Goal: Browse casually: Explore the website without a specific task or goal

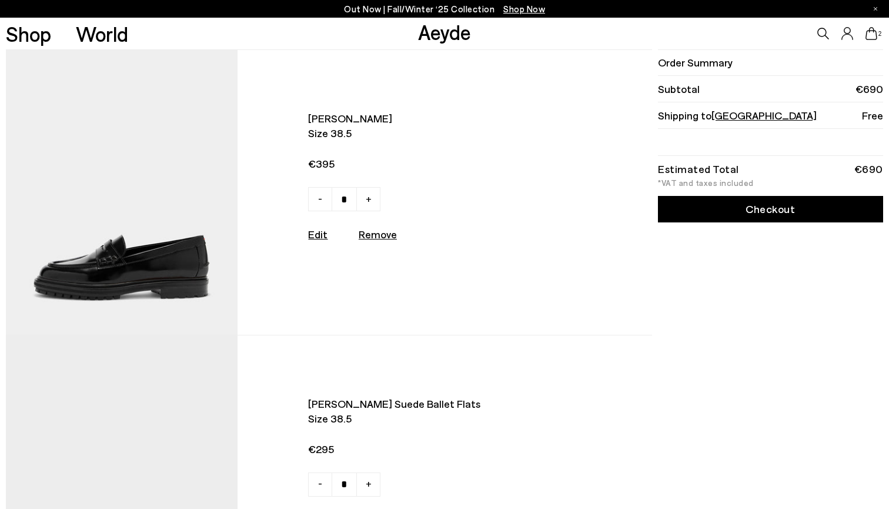
click at [513, 11] on span "Shop Now" at bounding box center [524, 9] width 42 height 11
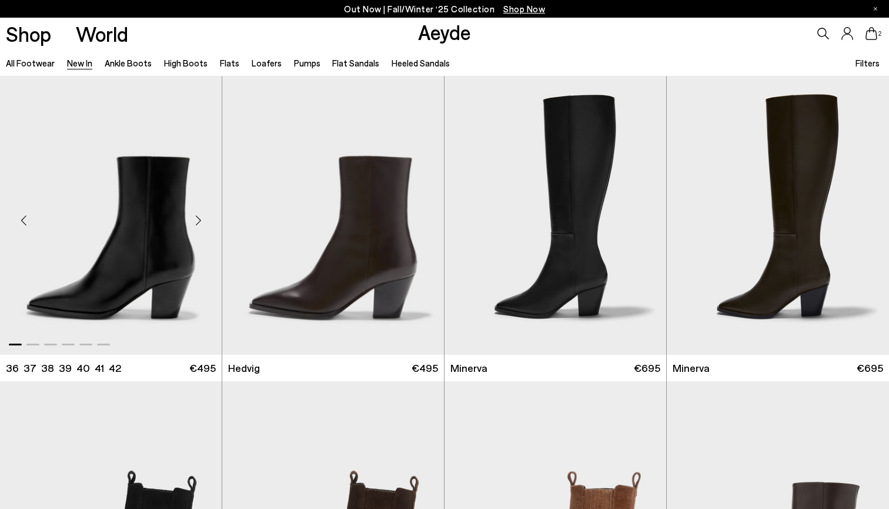
click at [198, 219] on div "Next slide" at bounding box center [198, 219] width 35 height 35
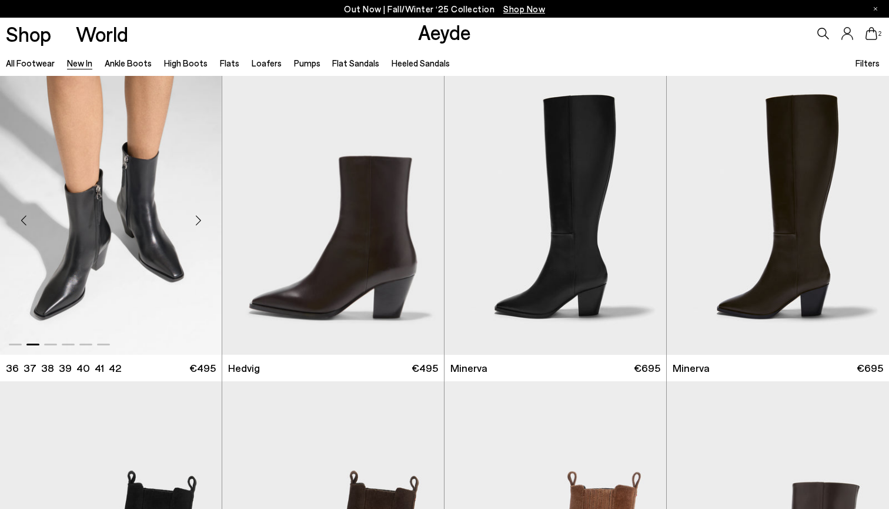
click at [198, 220] on div "Next slide" at bounding box center [198, 219] width 35 height 35
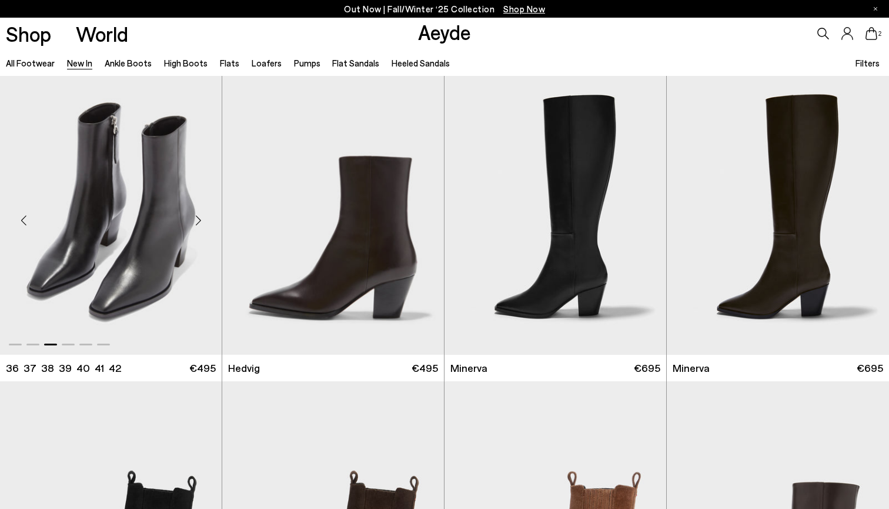
click at [198, 221] on div "Next slide" at bounding box center [198, 219] width 35 height 35
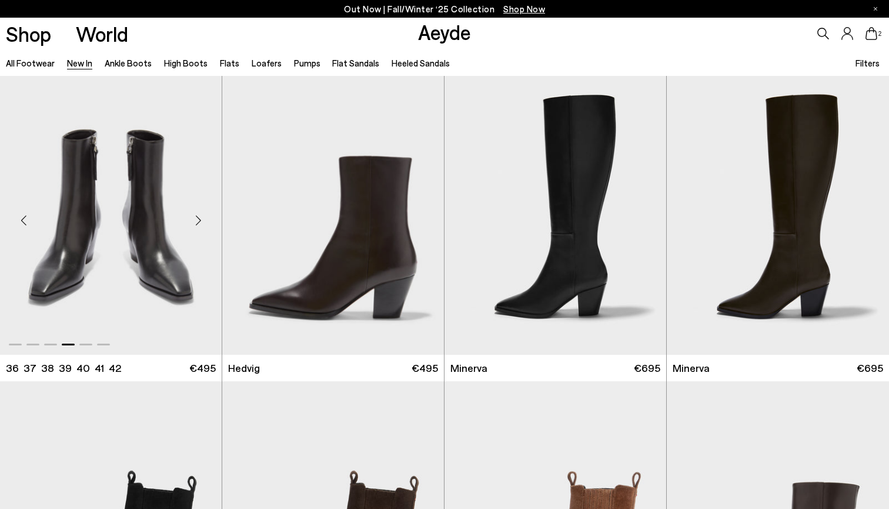
click at [198, 221] on div "Next slide" at bounding box center [198, 219] width 35 height 35
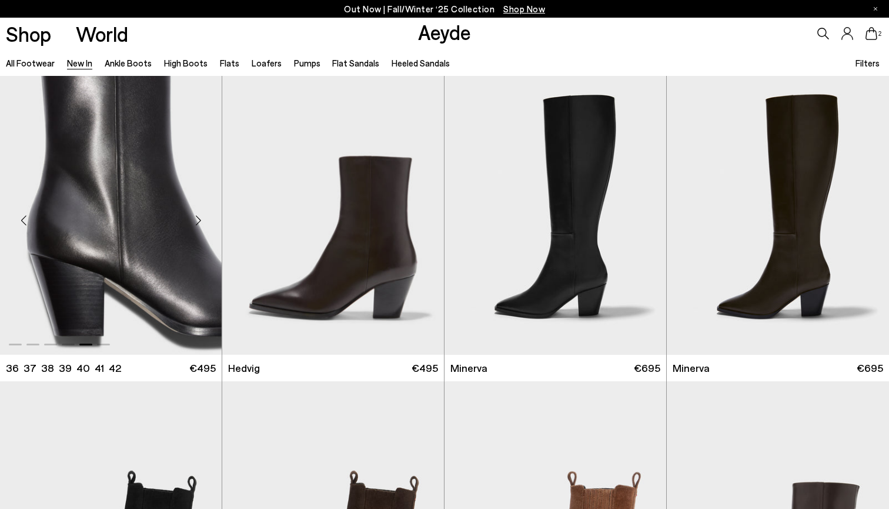
click at [199, 222] on div "Next slide" at bounding box center [198, 219] width 35 height 35
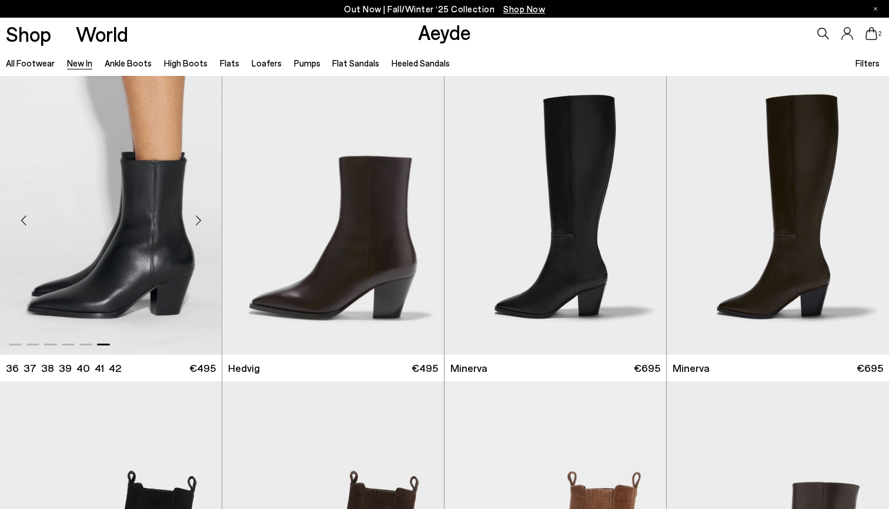
click at [199, 223] on div "Next slide" at bounding box center [198, 219] width 35 height 35
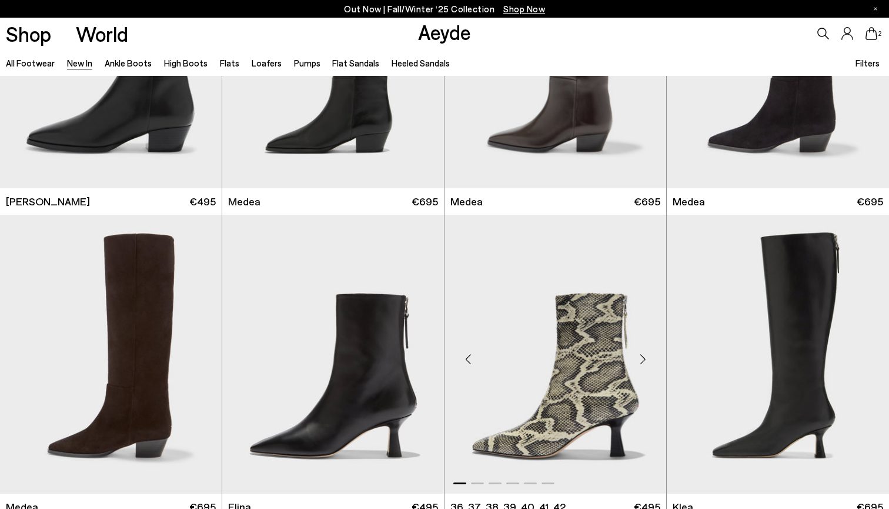
scroll to position [840, 0]
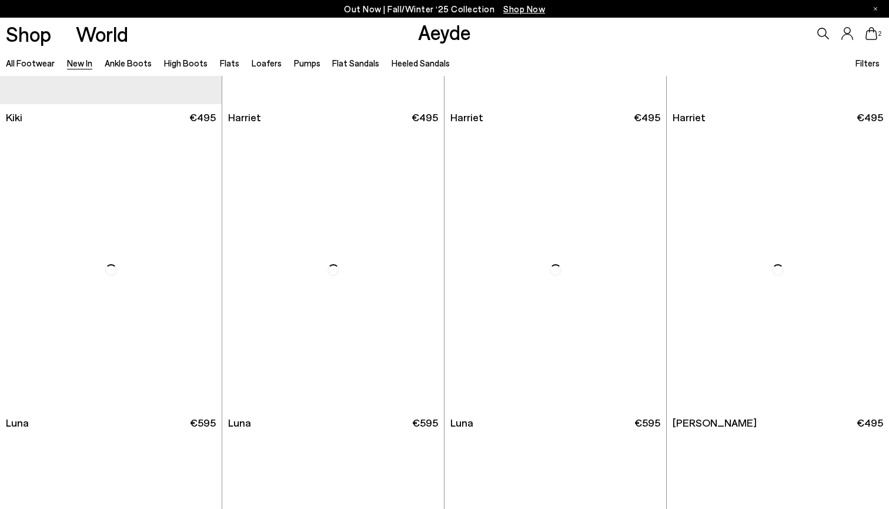
scroll to position [5309, 0]
